Goal: Information Seeking & Learning: Understand process/instructions

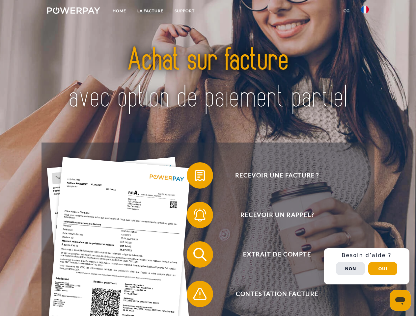
click at [73, 12] on img at bounding box center [73, 10] width 53 height 7
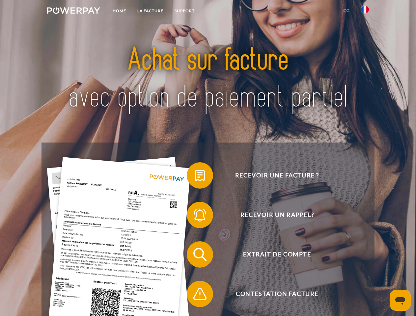
click at [365, 12] on img at bounding box center [365, 10] width 8 height 8
click at [346, 11] on link "CG" at bounding box center [346, 11] width 17 height 12
click at [195, 177] on span at bounding box center [190, 175] width 33 height 33
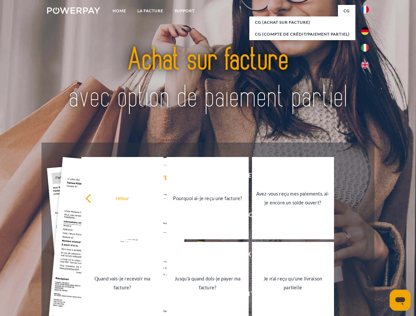
click at [195, 216] on div "Recevoir une facture ? Recevoir un rappel? Extrait de compte retour" at bounding box center [208, 274] width 333 height 263
click at [195, 256] on link "Jusqu'à quand dois-je payer ma facture?" at bounding box center [208, 283] width 82 height 82
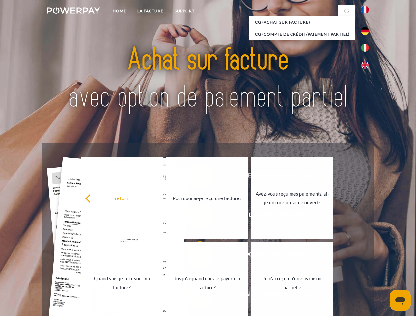
click at [195, 295] on link "Jusqu'à quand dois-je payer ma facture?" at bounding box center [207, 283] width 82 height 82
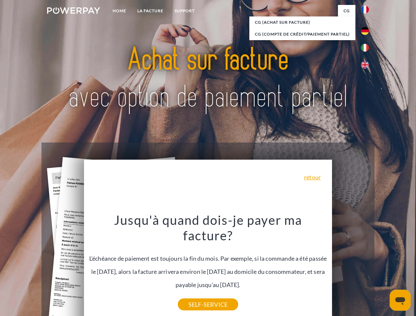
click at [367, 266] on div "Recevoir une facture ? Recevoir un rappel? Extrait de compte retour" at bounding box center [208, 274] width 333 height 263
click at [350, 268] on span "Extrait de compte" at bounding box center [276, 254] width 161 height 26
click at [383, 269] on header "Home LA FACTURE Support" at bounding box center [208, 227] width 416 height 455
